Goal: Transaction & Acquisition: Purchase product/service

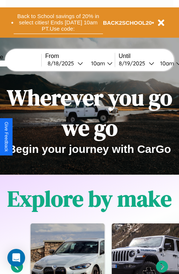
click at [58, 23] on button "Back to School savings of 20% in select cities! Ends 9/1 at 10am PT. Use code:" at bounding box center [58, 22] width 89 height 23
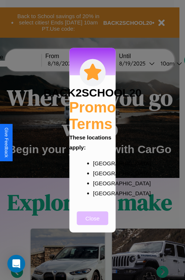
click at [92, 223] on button "Close" at bounding box center [92, 218] width 31 height 14
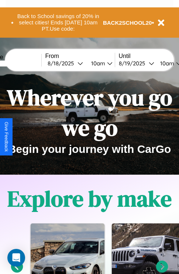
scroll to position [114, 0]
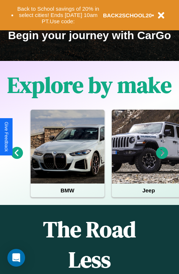
click at [162, 158] on icon at bounding box center [162, 153] width 12 height 12
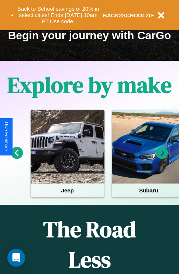
click at [162, 158] on icon at bounding box center [162, 153] width 12 height 12
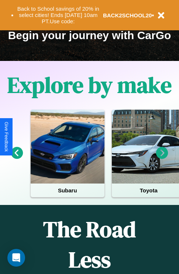
click at [162, 158] on icon at bounding box center [162, 153] width 12 height 12
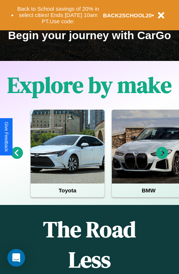
scroll to position [0, 0]
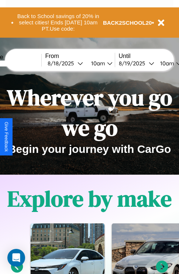
click at [25, 63] on input "text" at bounding box center [13, 64] width 55 height 6
type input "*****"
click at [74, 63] on div "8 / 18 / 2025" at bounding box center [63, 63] width 30 height 7
select select "*"
select select "****"
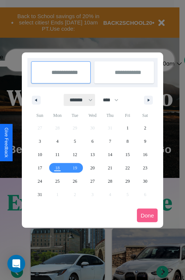
click at [78, 100] on select "******* ******** ***** ***** *** **** **** ****** ********* ******* ******** **…" at bounding box center [79, 100] width 31 height 12
select select "*"
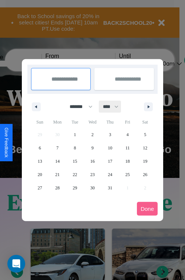
click at [114, 106] on select "**** **** **** **** **** **** **** **** **** **** **** **** **** **** **** ****…" at bounding box center [110, 107] width 22 height 12
select select "****"
click at [40, 147] on span "5" at bounding box center [40, 147] width 2 height 13
type input "**********"
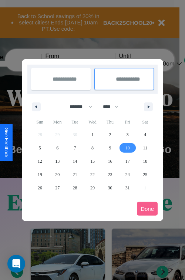
click at [127, 147] on span "10" at bounding box center [127, 147] width 4 height 13
type input "**********"
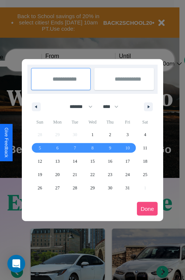
click at [147, 208] on button "Done" at bounding box center [147, 209] width 21 height 14
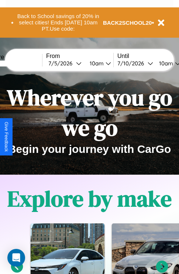
scroll to position [0, 26]
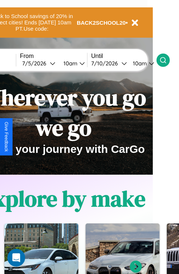
click at [167, 60] on icon at bounding box center [163, 60] width 7 height 7
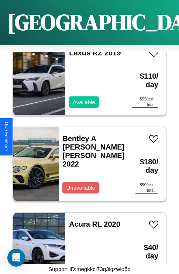
scroll to position [6372, 0]
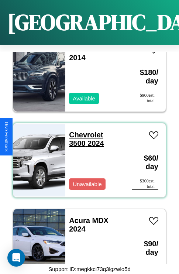
click at [84, 131] on link "Chevrolet 3500 2024" at bounding box center [86, 139] width 35 height 17
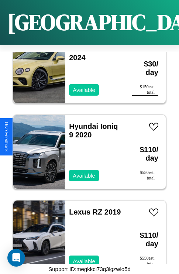
scroll to position [5772, 0]
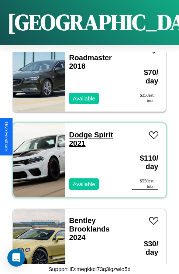
click at [78, 131] on link "Dodge Spirit 2021" at bounding box center [91, 139] width 44 height 17
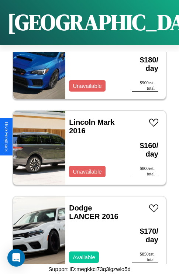
scroll to position [2943, 0]
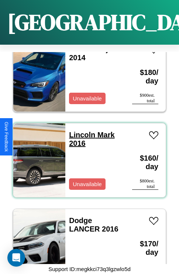
click at [80, 131] on link "Lincoln Mark 2016" at bounding box center [91, 139] width 45 height 17
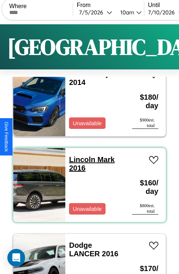
scroll to position [0, 0]
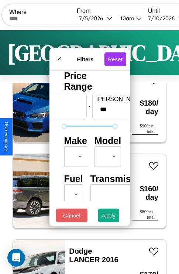
scroll to position [60, 0]
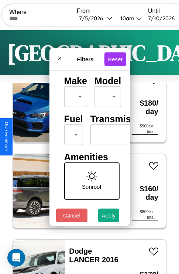
click at [72, 133] on body "CarGo Where From 7 / 5 / 2026 10am Until 7 / 10 / 2026 10am Become a Host Login…" at bounding box center [89, 152] width 179 height 305
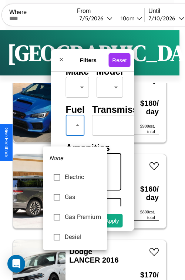
type input "**********"
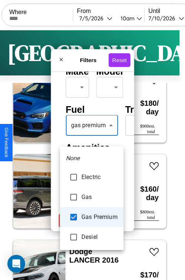
click at [92, 136] on div at bounding box center [92, 140] width 185 height 280
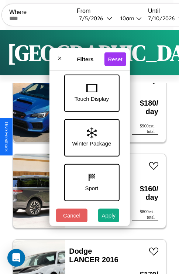
scroll to position [241, 0]
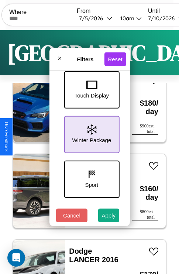
click at [91, 133] on icon at bounding box center [92, 129] width 10 height 11
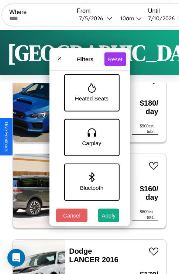
scroll to position [419, 0]
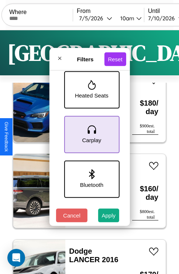
click at [91, 133] on icon at bounding box center [91, 129] width 11 height 11
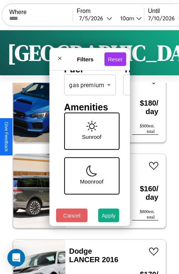
scroll to position [106, 0]
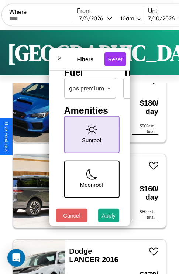
click at [91, 133] on icon at bounding box center [91, 129] width 11 height 11
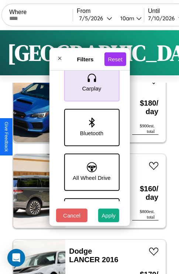
scroll to position [508, 0]
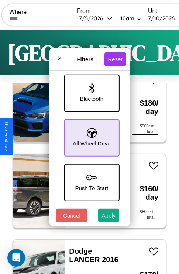
click at [91, 134] on icon at bounding box center [92, 133] width 10 height 10
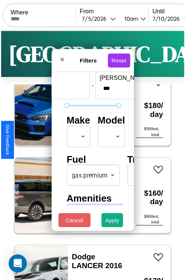
scroll to position [22, 0]
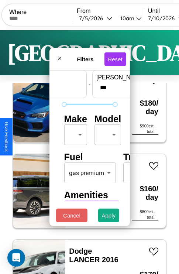
click at [74, 133] on body "CarGo Where From 7 / 5 / 2026 10am Until 7 / 10 / 2026 10am Become a Host Login…" at bounding box center [89, 152] width 179 height 305
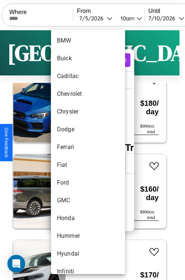
scroll to position [138, 0]
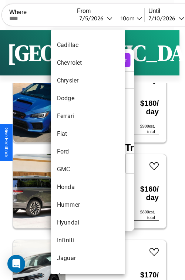
click at [74, 152] on li "Ford" at bounding box center [88, 152] width 74 height 18
type input "****"
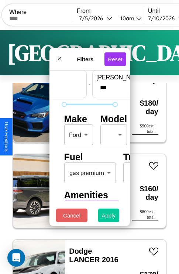
click at [109, 217] on button "Apply" at bounding box center [108, 216] width 21 height 14
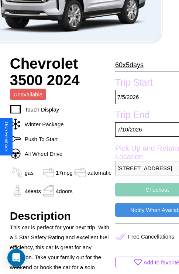
scroll to position [160, 31]
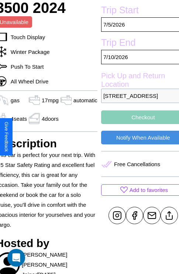
click at [137, 124] on button "Checkout" at bounding box center [143, 117] width 84 height 14
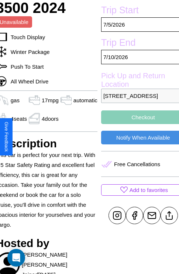
click at [137, 124] on button "Checkout" at bounding box center [143, 117] width 84 height 14
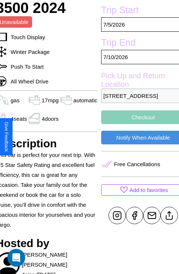
click at [137, 124] on button "Checkout" at bounding box center [143, 117] width 84 height 14
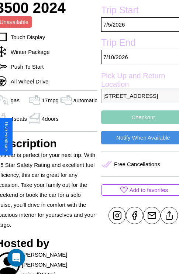
click at [137, 124] on button "Checkout" at bounding box center [143, 117] width 84 height 14
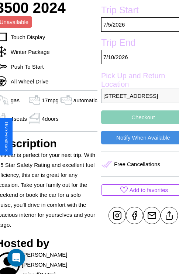
click at [137, 124] on button "Checkout" at bounding box center [143, 117] width 84 height 14
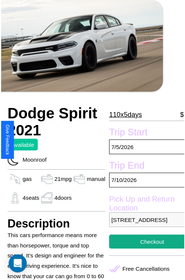
scroll to position [37, 25]
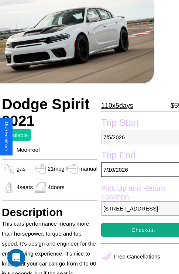
click at [137, 137] on p "7 / 5 / 2026" at bounding box center [143, 137] width 84 height 14
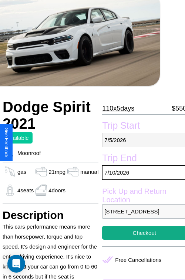
select select "*"
select select "****"
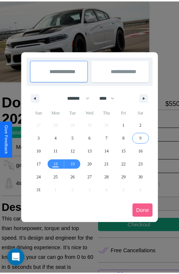
scroll to position [0, 25]
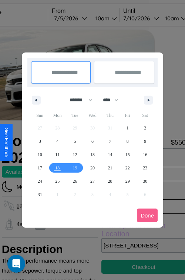
click at [81, 18] on div at bounding box center [92, 140] width 185 height 280
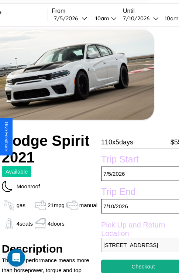
scroll to position [5, 25]
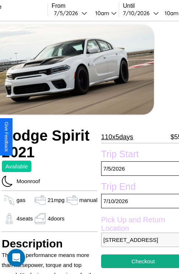
click at [113, 137] on p "110 x 5 days" at bounding box center [117, 137] width 32 height 12
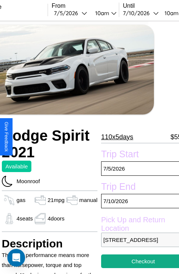
click at [113, 137] on p "110 x 5 days" at bounding box center [117, 137] width 32 height 12
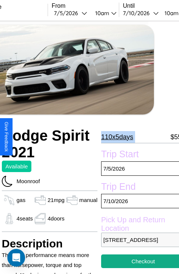
click at [113, 137] on p "110 x 5 days" at bounding box center [117, 137] width 32 height 12
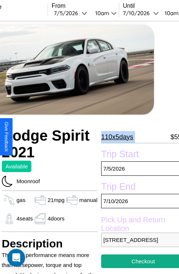
click at [113, 137] on p "110 x 5 days" at bounding box center [117, 137] width 32 height 12
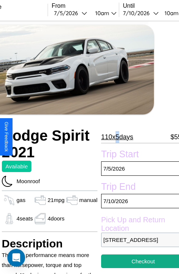
click at [113, 137] on p "110 x 5 days" at bounding box center [117, 137] width 32 height 12
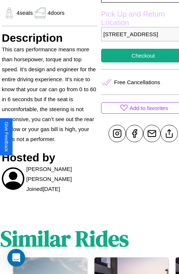
scroll to position [217, 25]
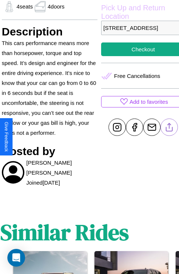
click at [170, 129] on line at bounding box center [170, 125] width 0 height 5
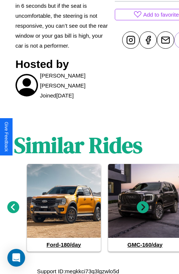
scroll to position [306, 11]
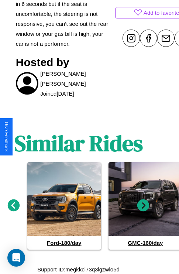
click at [13, 205] on icon at bounding box center [14, 205] width 12 height 12
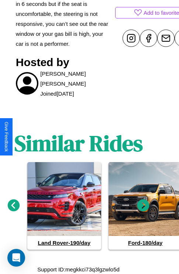
click at [143, 205] on icon at bounding box center [143, 205] width 12 height 12
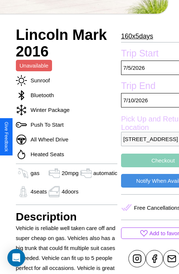
scroll to position [268, 24]
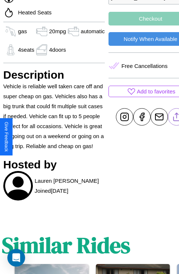
click at [177, 118] on line at bounding box center [177, 115] width 0 height 5
